Goal: Information Seeking & Learning: Learn about a topic

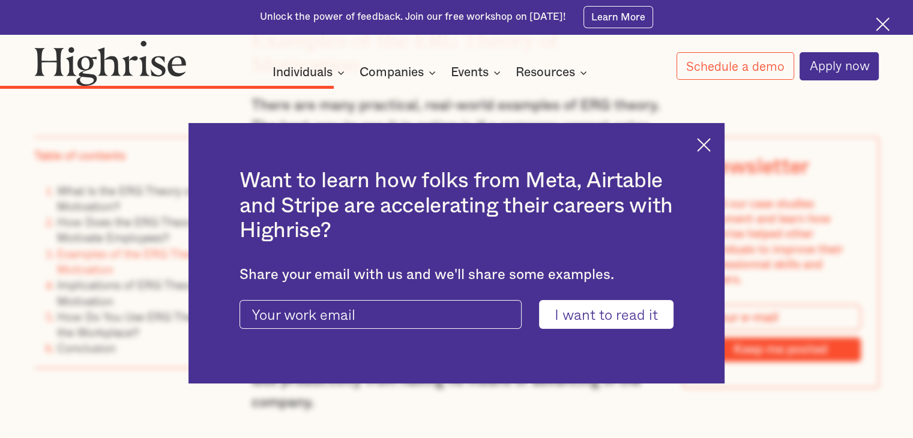
scroll to position [3181, 0]
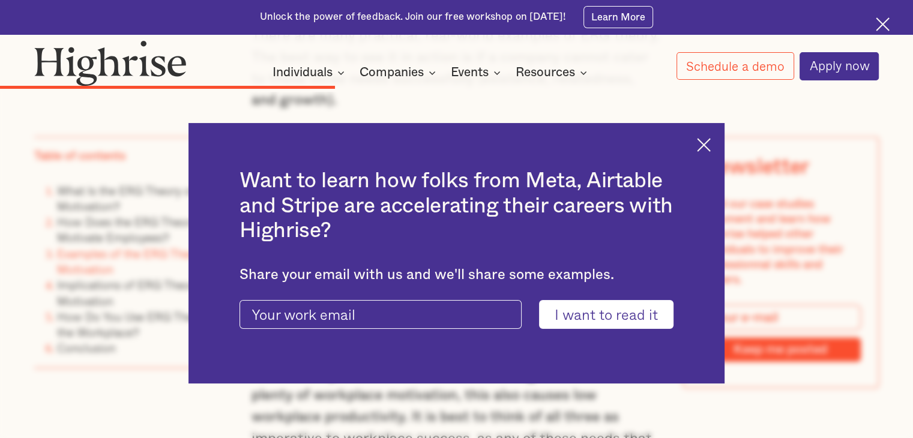
click at [711, 151] on div "Want to learn how folks from Meta, Airtable and Stripe are accelerating their c…" at bounding box center [456, 253] width 537 height 260
click at [708, 145] on img at bounding box center [704, 145] width 14 height 14
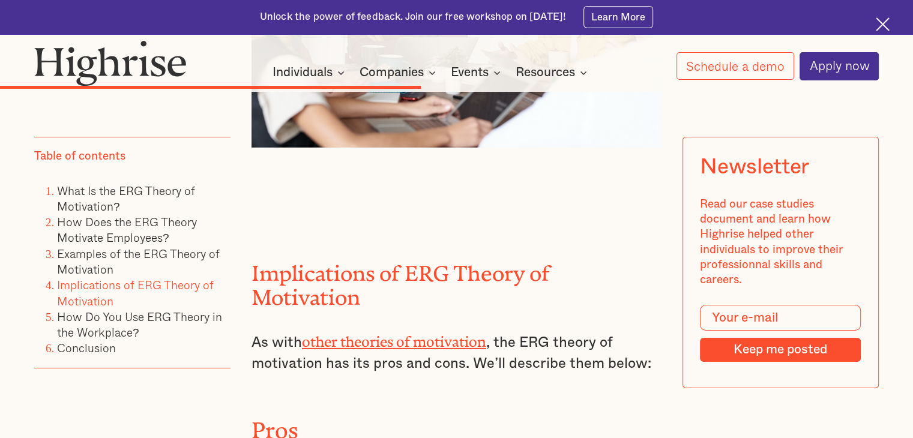
scroll to position [4018, 0]
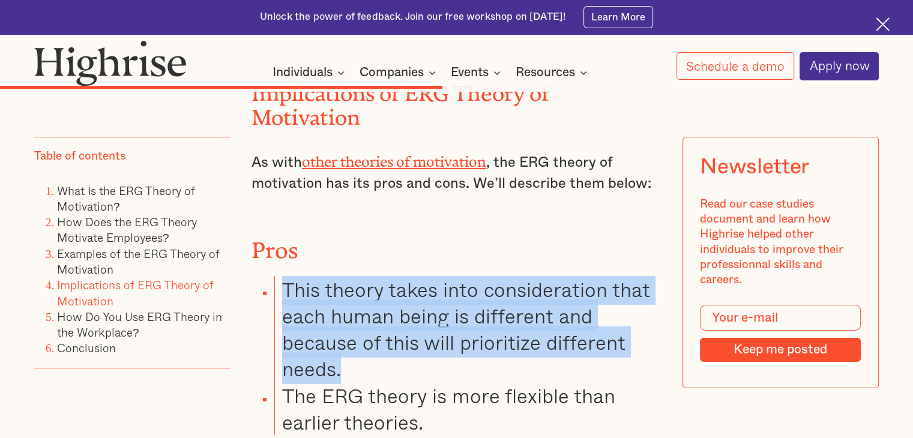
drag, startPoint x: 286, startPoint y: 121, endPoint x: 381, endPoint y: 217, distance: 135.0
click at [381, 276] on li "This theory takes into consideration that each human being is different and bec…" at bounding box center [467, 329] width 387 height 106
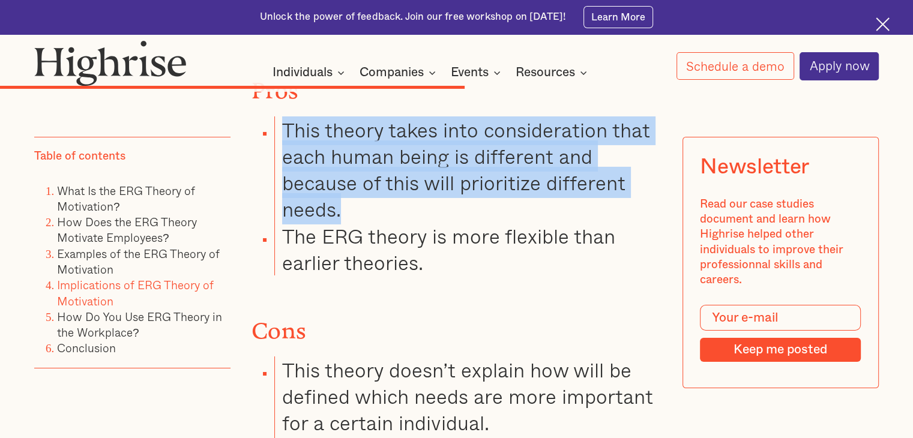
scroll to position [4198, 0]
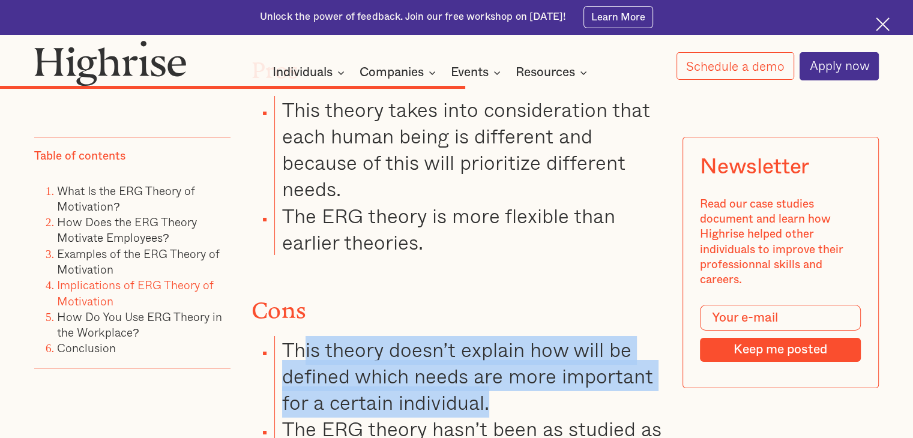
drag, startPoint x: 301, startPoint y: 195, endPoint x: 505, endPoint y: 238, distance: 208.6
click at [505, 336] on li "This theory doesn’t explain how will be defined which needs are more important …" at bounding box center [467, 376] width 387 height 80
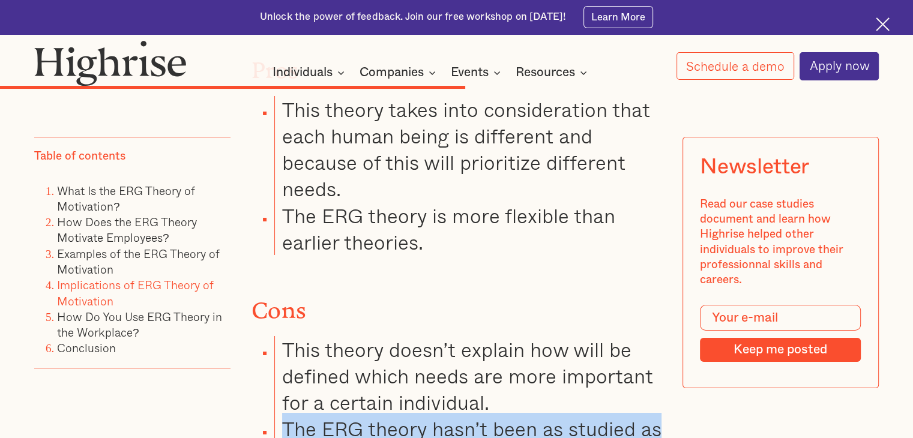
drag, startPoint x: 286, startPoint y: 266, endPoint x: 457, endPoint y: 314, distance: 178.2
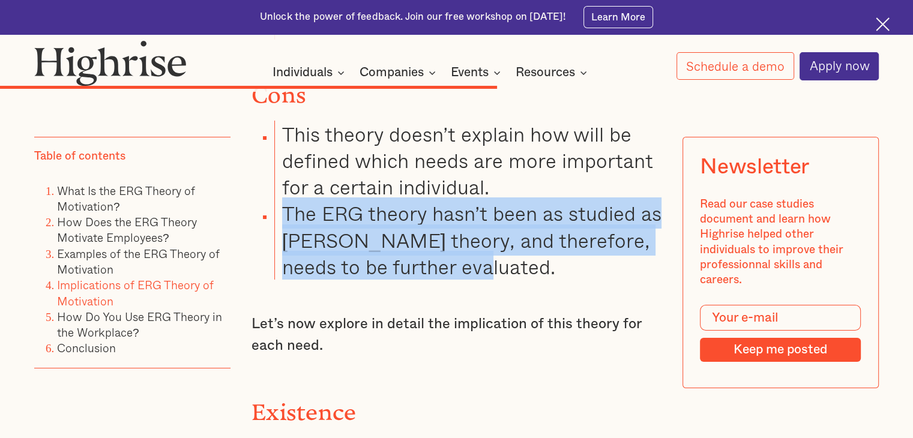
scroll to position [4498, 0]
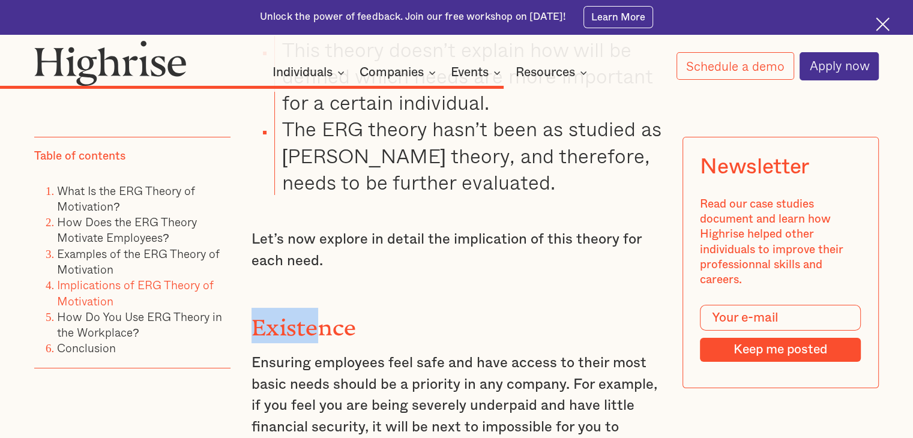
drag, startPoint x: 252, startPoint y: 161, endPoint x: 321, endPoint y: 163, distance: 68.5
click at [321, 315] on strong "Existence" at bounding box center [303, 322] width 105 height 14
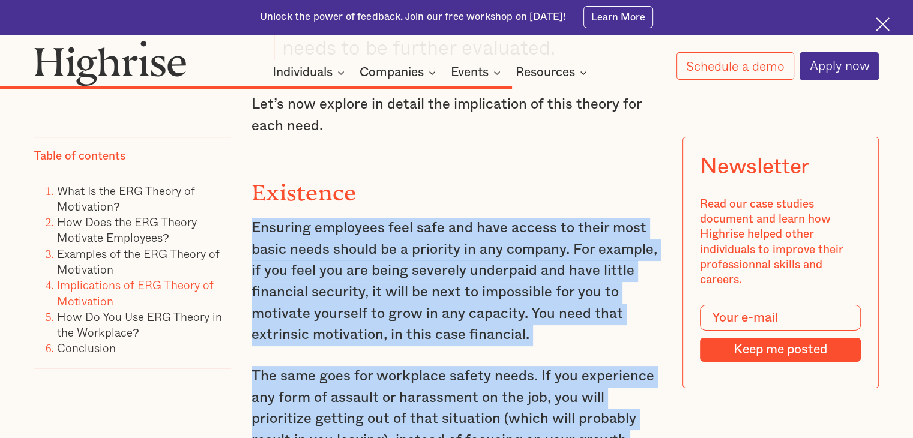
drag, startPoint x: 250, startPoint y: 200, endPoint x: 448, endPoint y: 437, distance: 308.5
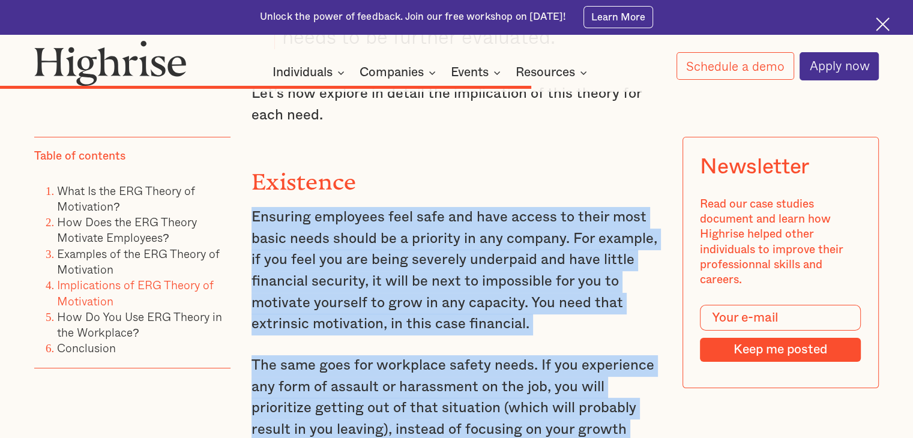
scroll to position [4944, 0]
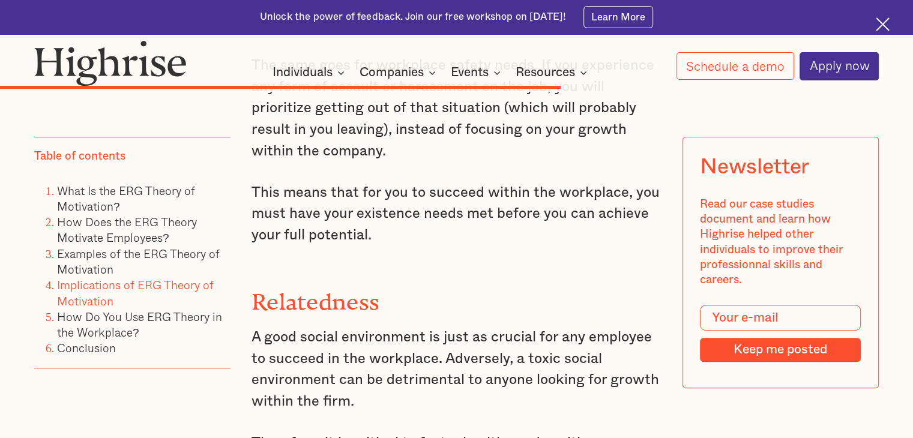
click at [335, 327] on p "A good social environment is just as crucial for any employee to succeed in the…" at bounding box center [456, 370] width 410 height 86
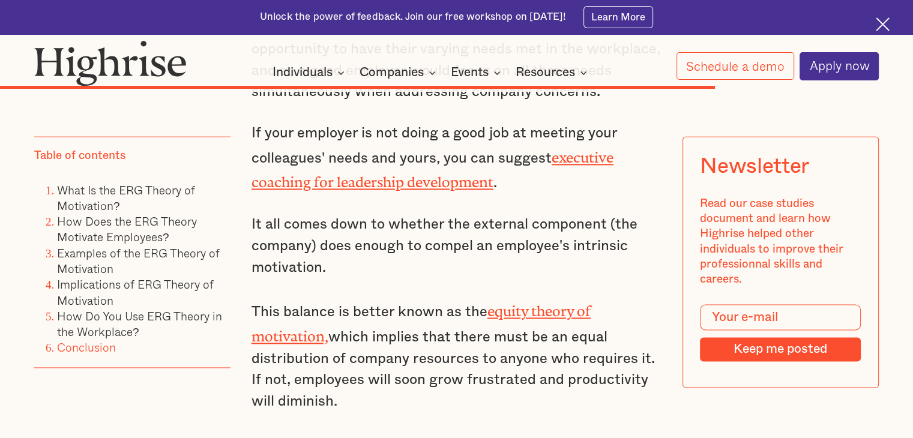
scroll to position [6144, 0]
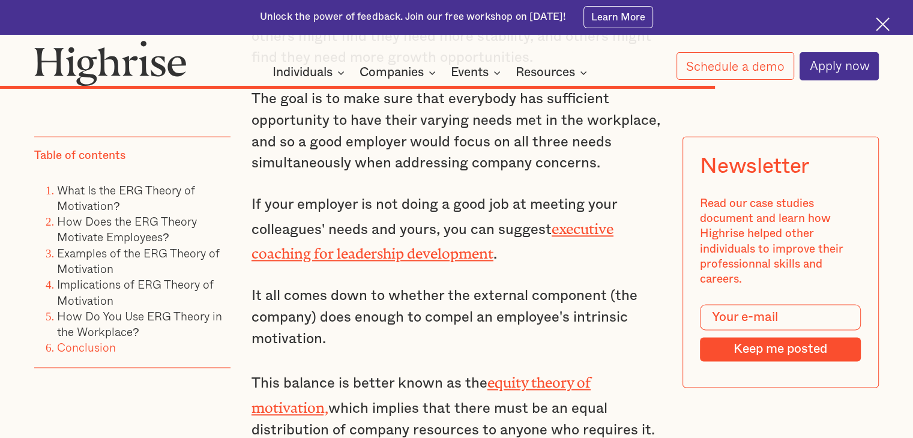
drag, startPoint x: 323, startPoint y: 211, endPoint x: 412, endPoint y: 293, distance: 121.5
click at [412, 370] on p "This balance is better known as the equity theory of motivation, which implies …" at bounding box center [456, 427] width 410 height 114
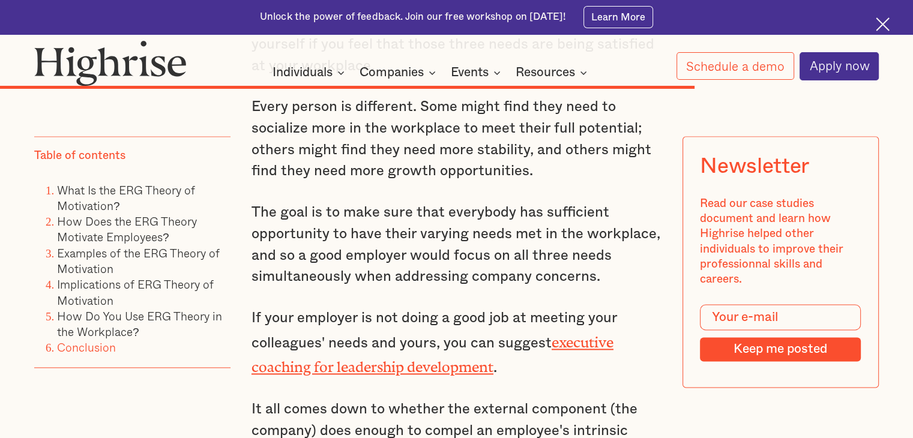
scroll to position [5964, 0]
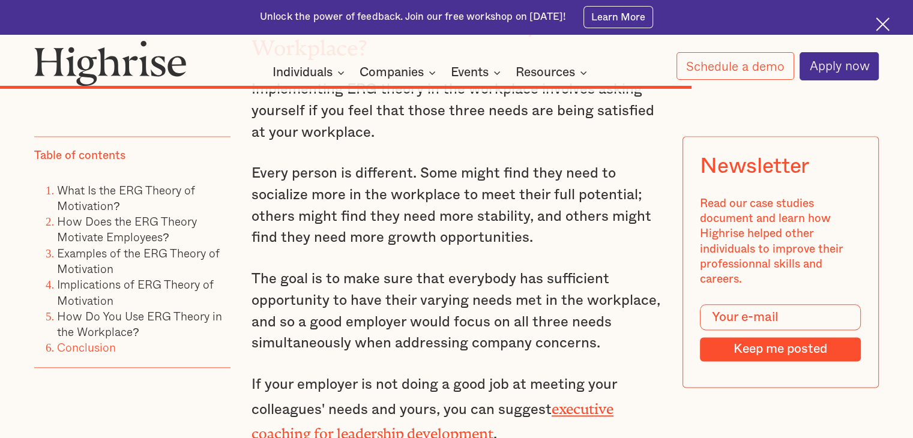
drag, startPoint x: 263, startPoint y: 315, endPoint x: 617, endPoint y: 326, distance: 354.3
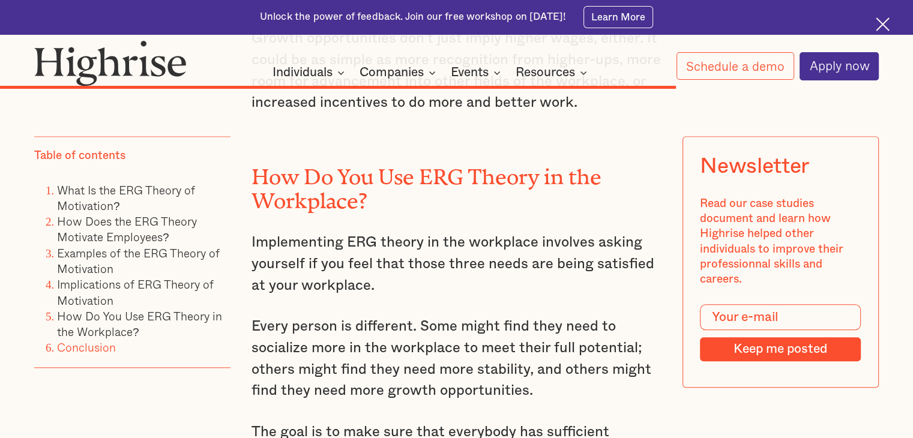
scroll to position [5784, 0]
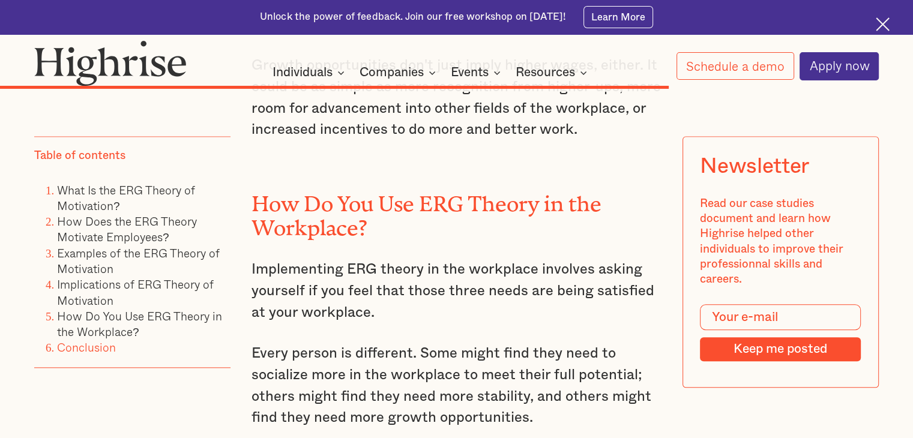
drag, startPoint x: 254, startPoint y: 297, endPoint x: 612, endPoint y: 359, distance: 363.0
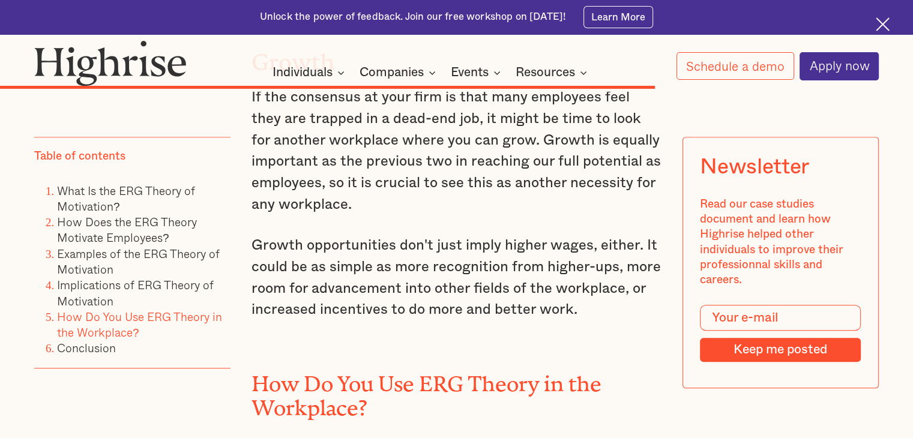
scroll to position [5724, 0]
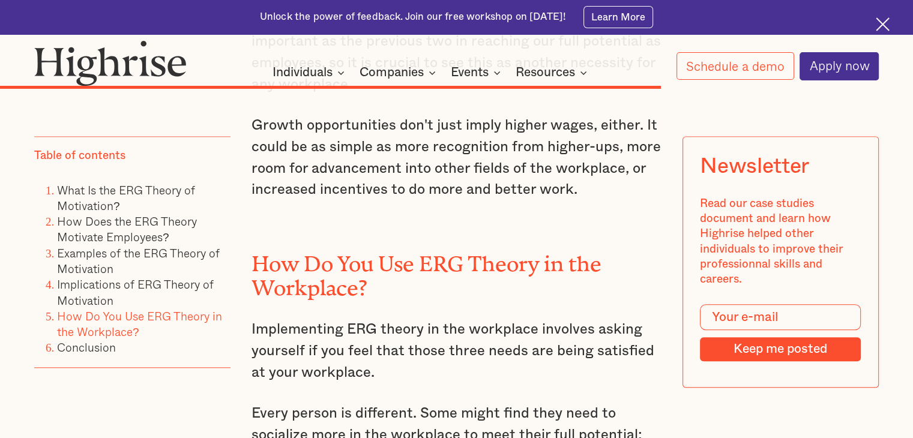
click at [257, 403] on p "Every person is different. Some might find they need to socialize more in the w…" at bounding box center [456, 446] width 410 height 86
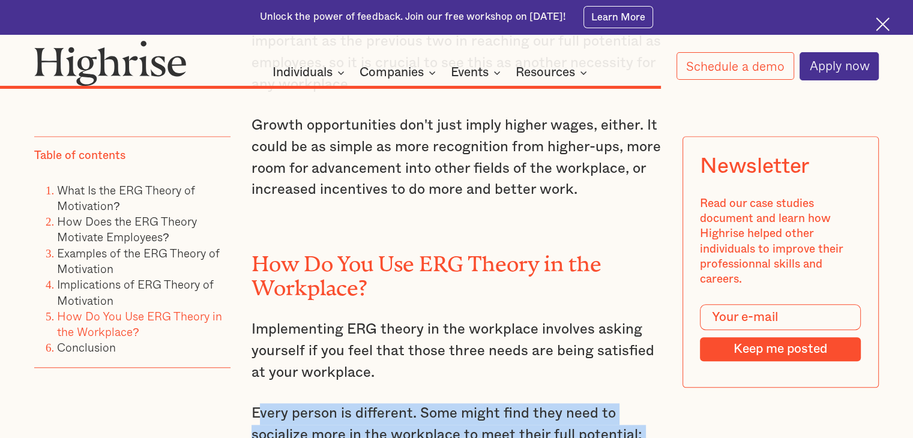
drag, startPoint x: 254, startPoint y: 250, endPoint x: 540, endPoint y: 313, distance: 291.8
click at [540, 403] on p "Every person is different. Some might find they need to socialize more in the w…" at bounding box center [456, 446] width 410 height 86
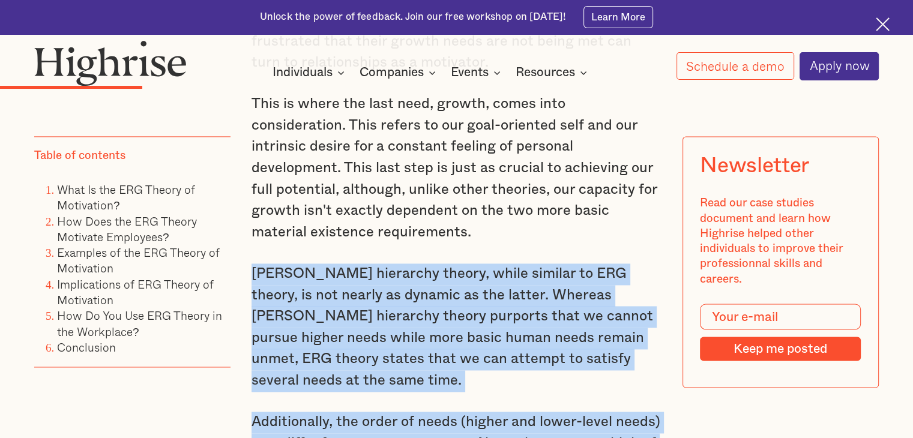
scroll to position [1846, 0]
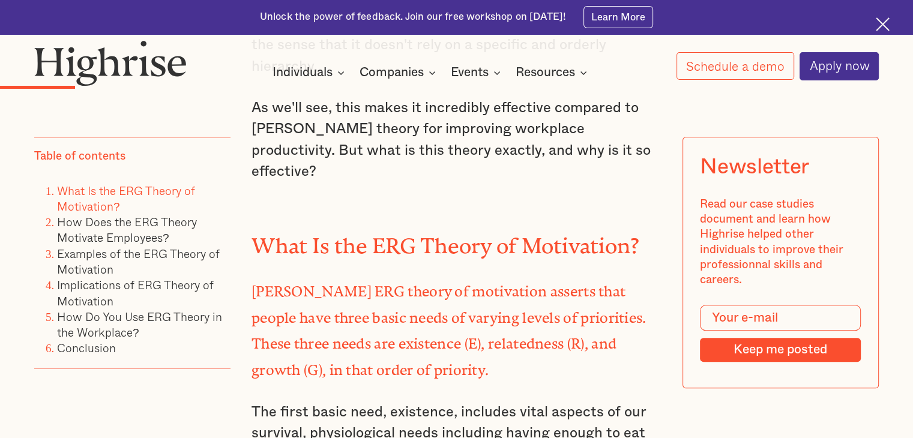
scroll to position [1186, 0]
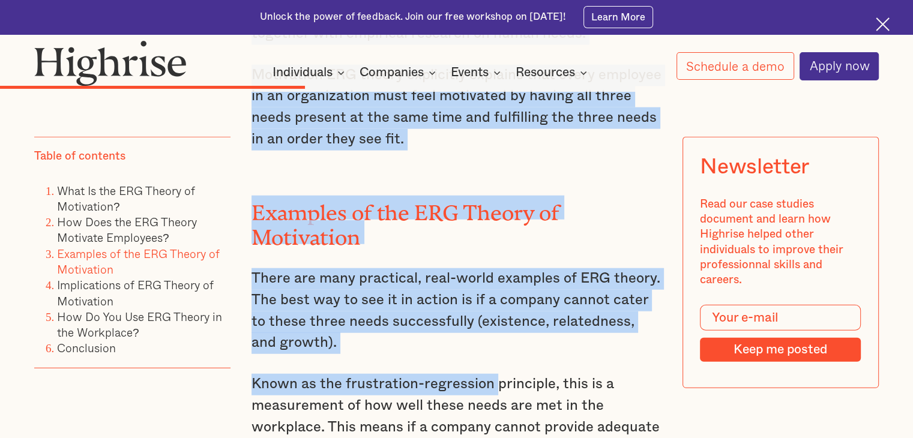
scroll to position [2951, 0]
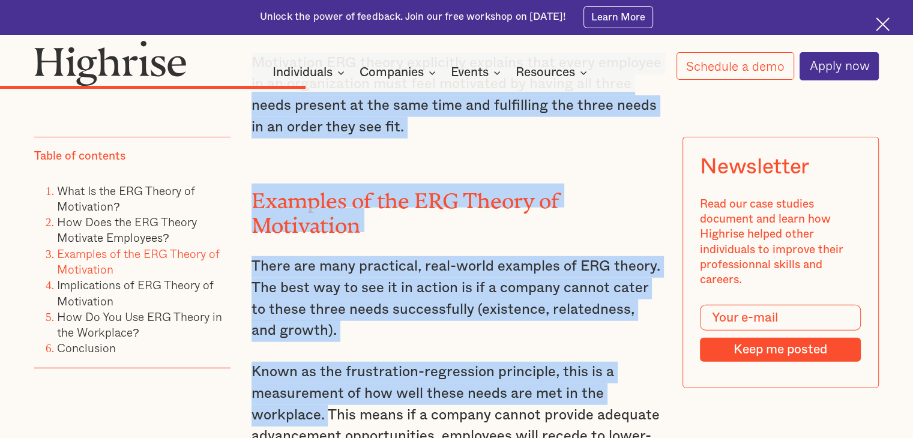
drag, startPoint x: 256, startPoint y: 212, endPoint x: 326, endPoint y: 251, distance: 80.3
click at [326, 251] on div "How Does the ERG Theory Motivate Employees? [PERSON_NAME] ERG theory motivates …" at bounding box center [456, 179] width 410 height 1084
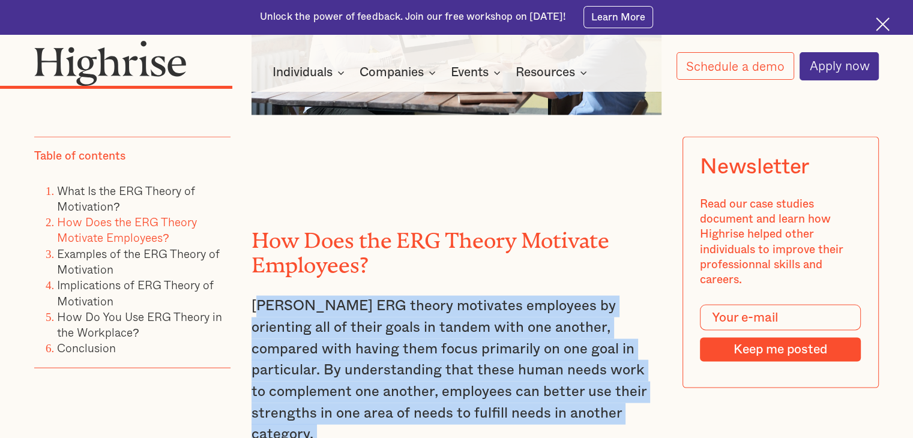
scroll to position [2290, 0]
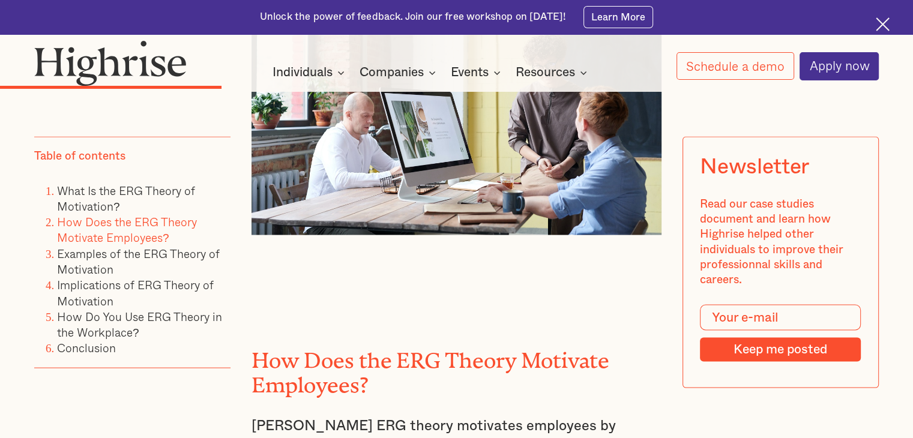
click at [254, 343] on h2 "How Does the ERG Theory Motivate Employees?" at bounding box center [456, 367] width 410 height 49
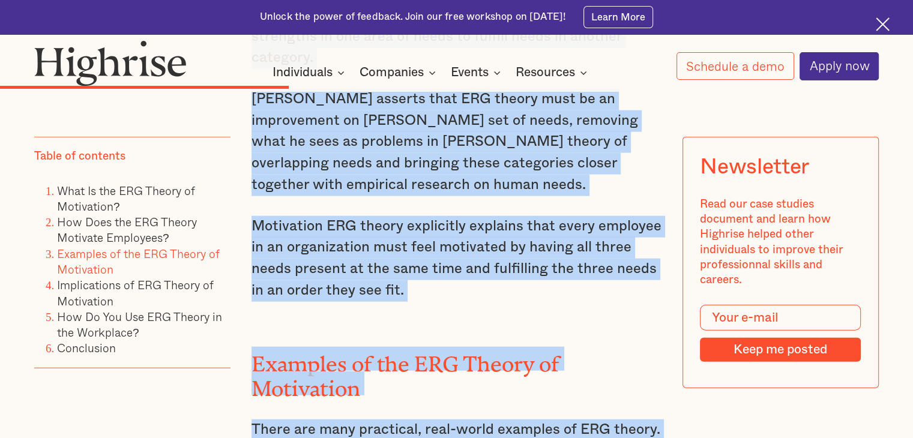
scroll to position [2831, 0]
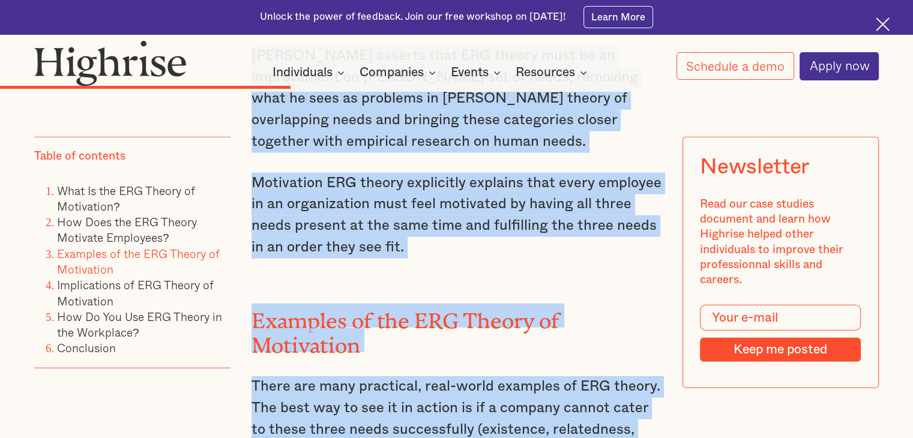
drag, startPoint x: 250, startPoint y: 201, endPoint x: 324, endPoint y: 370, distance: 184.1
click at [324, 370] on div "How Does the ERG Theory Motivate Employees? Alderfer's ERG theory motivates emp…" at bounding box center [456, 300] width 410 height 1084
copy div "How Does the ERG Theory Motivate Employees? Alderfer's ERG theory motivates emp…"
